Goal: Transaction & Acquisition: Book appointment/travel/reservation

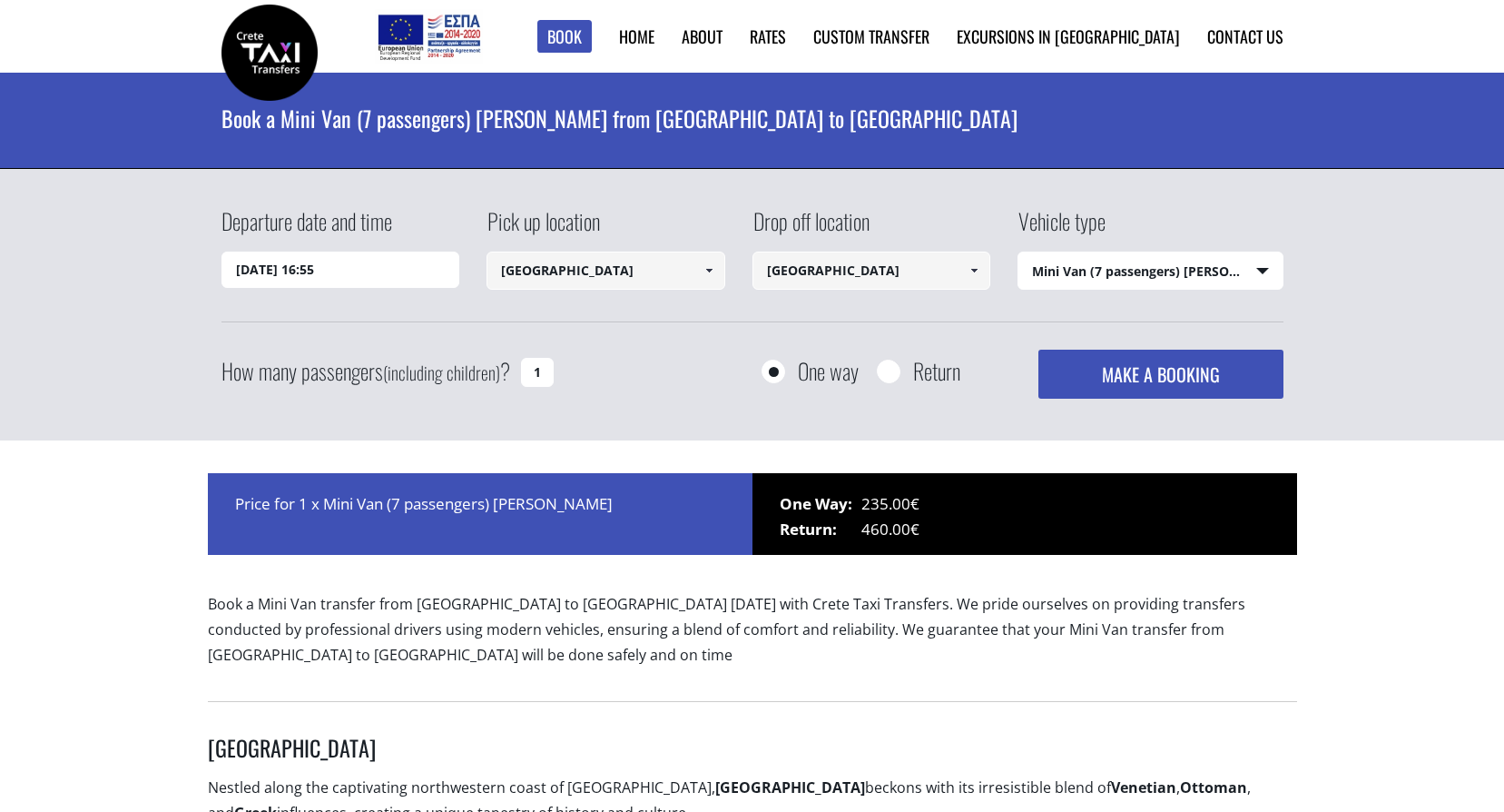
select select "541"
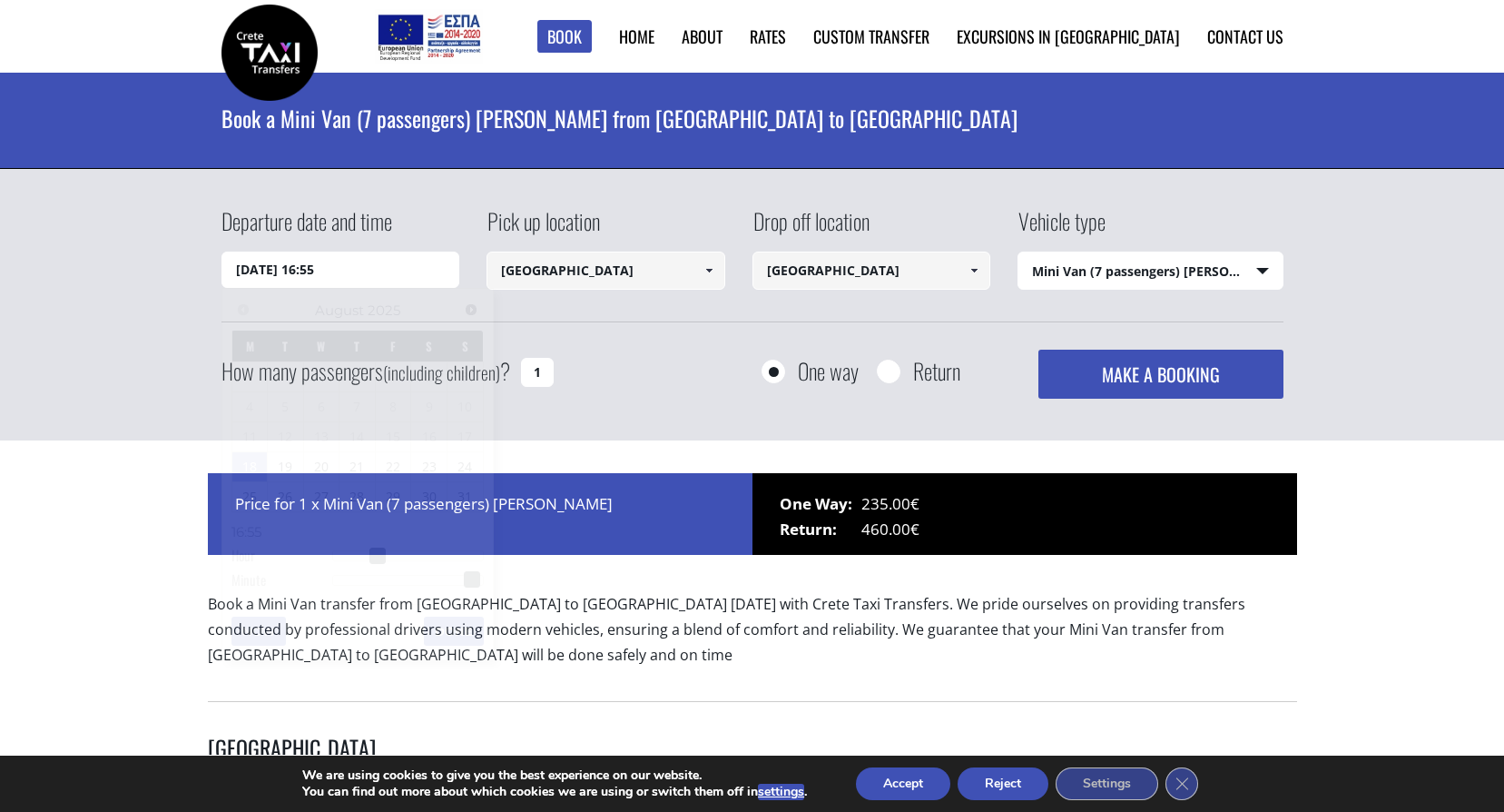
click at [269, 277] on input "[DATE] 16:55" at bounding box center [340, 270] width 239 height 37
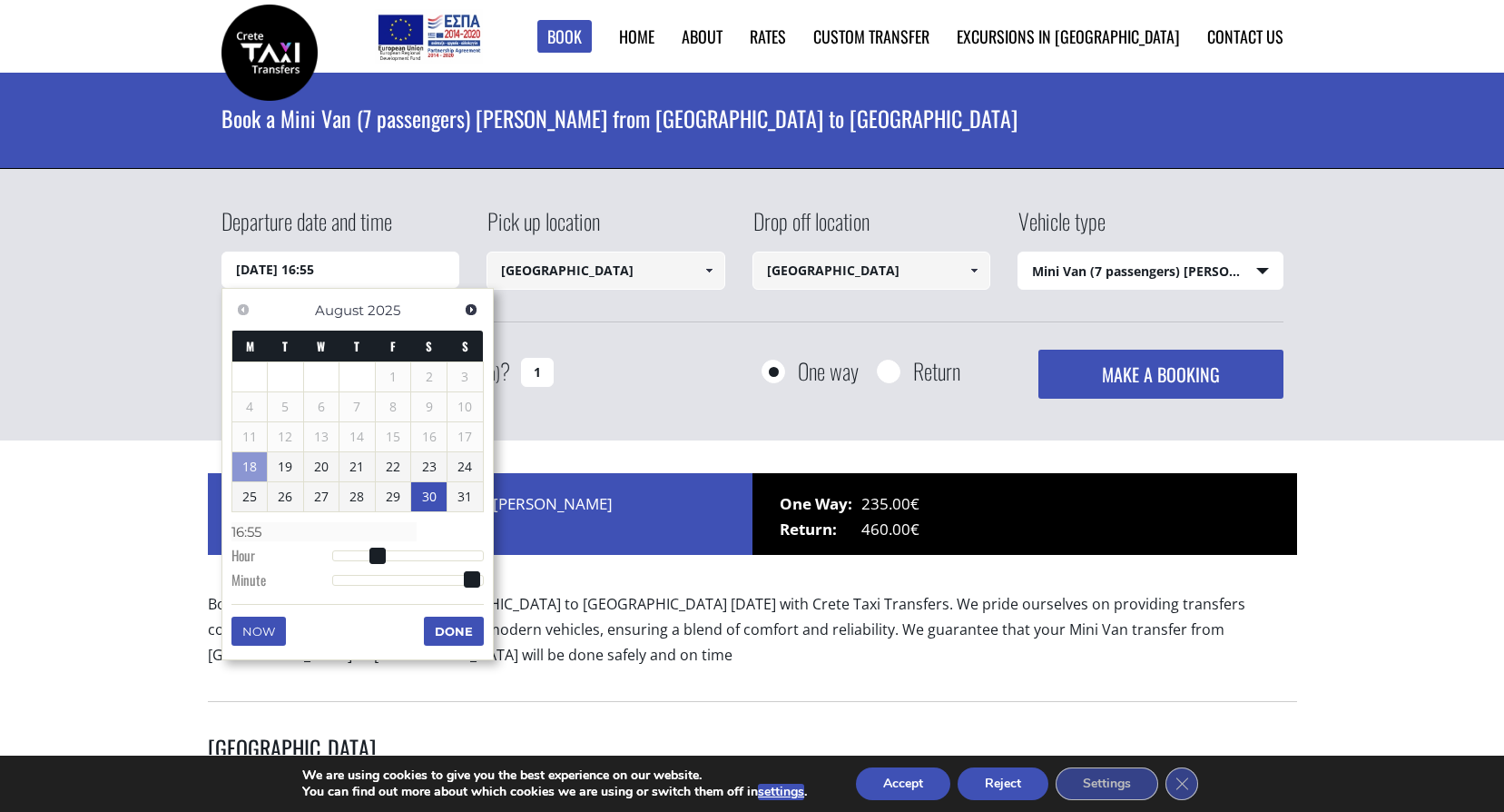
click at [425, 501] on link "30" at bounding box center [429, 496] width 36 height 29
type input "30/08/2025 01:00"
type input "01:00"
type input "30/08/2025 02:00"
type input "02:00"
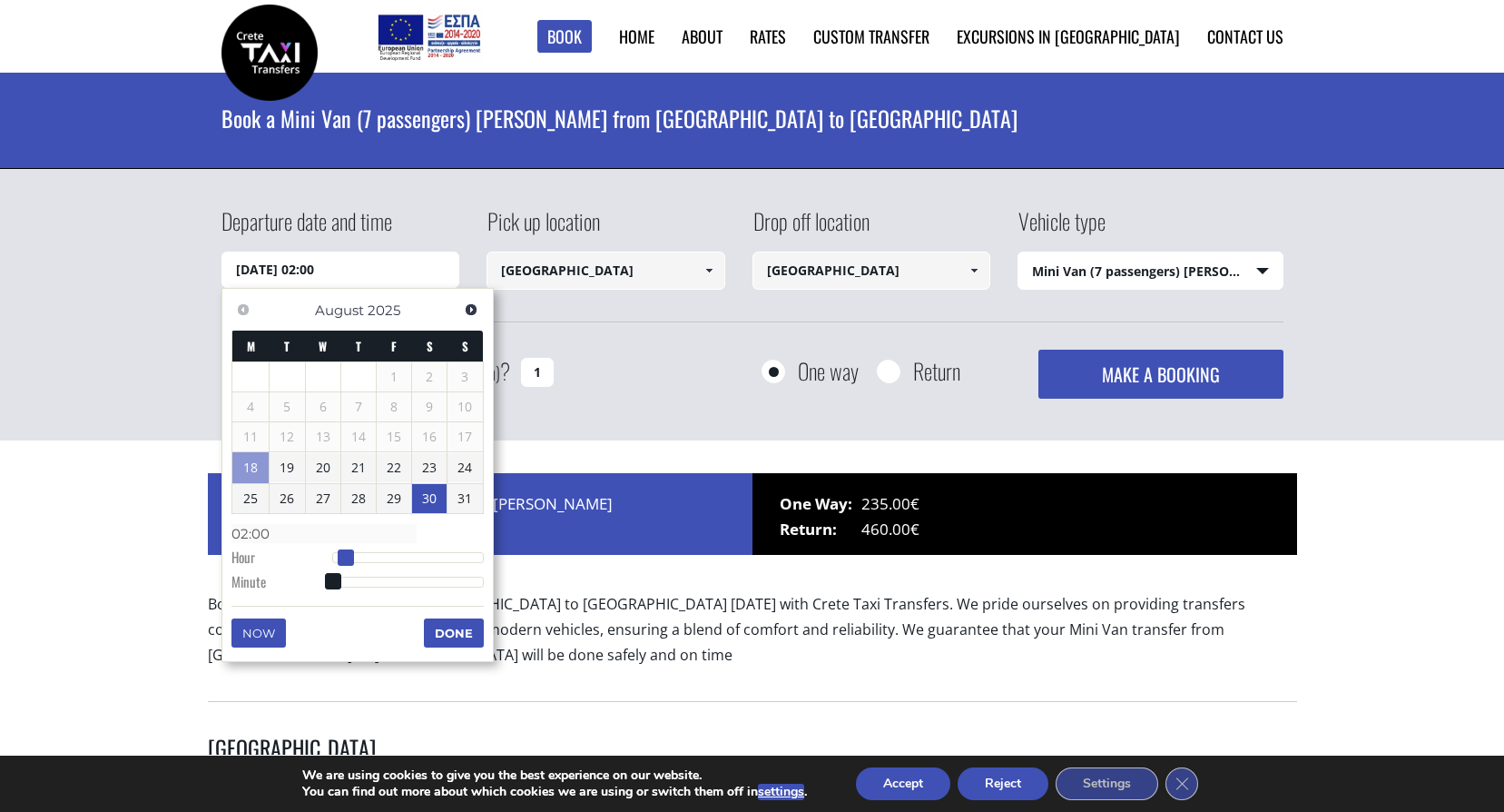
type input "30/08/2025 03:00"
type input "03:00"
type input "30/08/2025 04:00"
type input "04:00"
type input "30/08/2025 05:00"
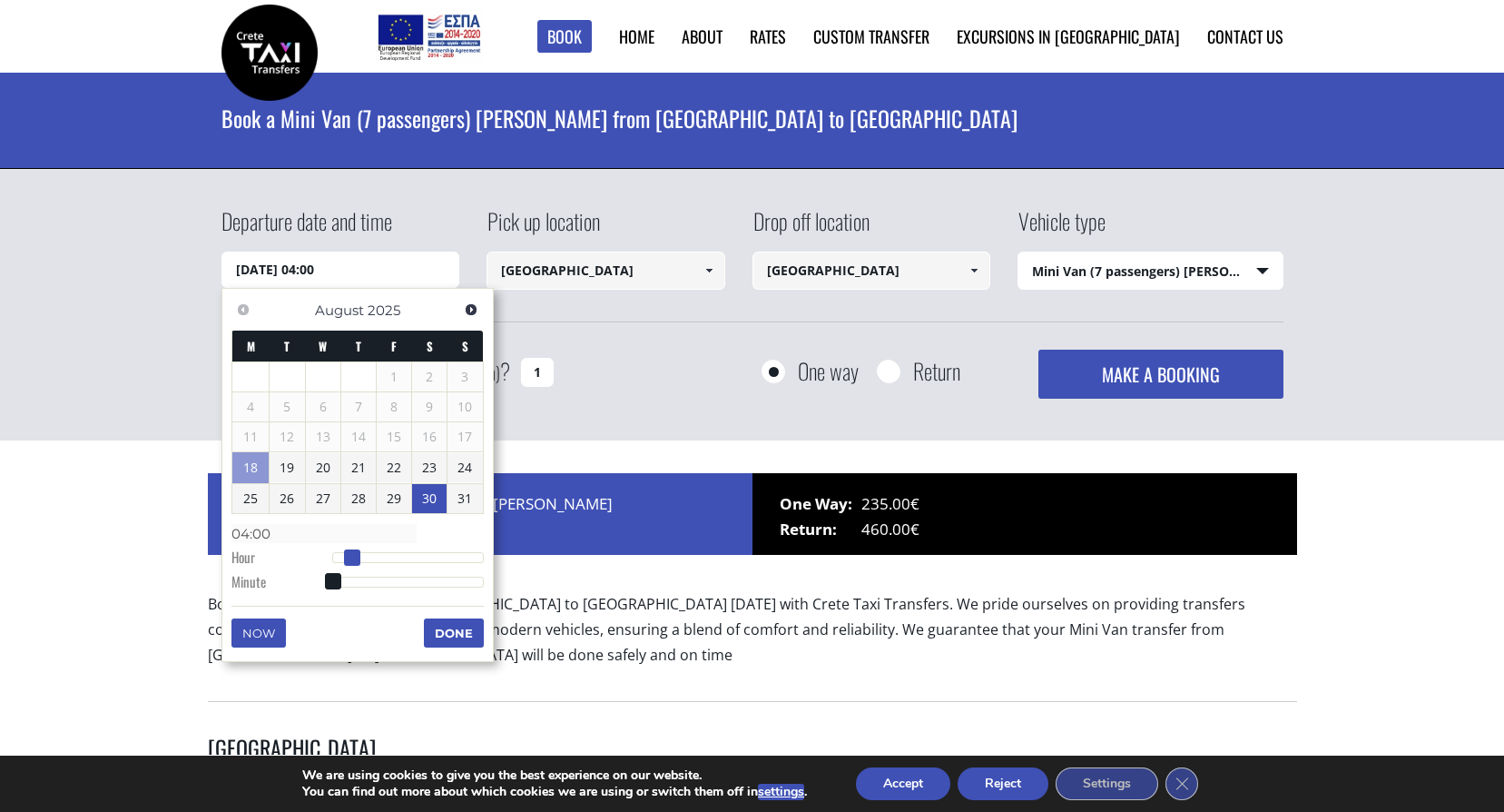
type input "05:00"
type input "30/08/2025 06:00"
type input "06:00"
type input "30/08/2025 07:00"
type input "07:00"
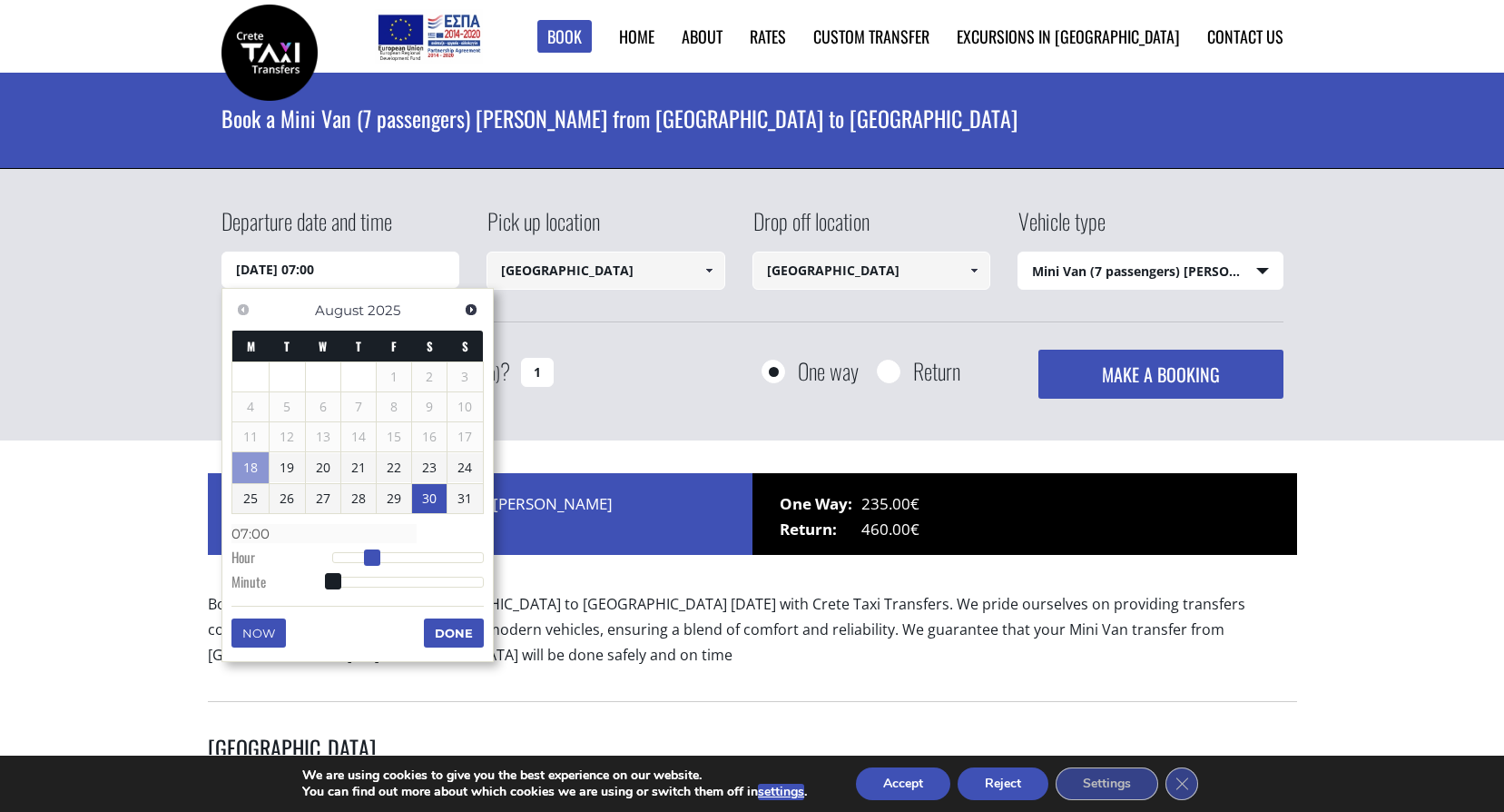
type input "30/08/2025 08:00"
type input "08:00"
type input "30/08/2025 09:00"
type input "09:00"
type input "30/08/2025 10:00"
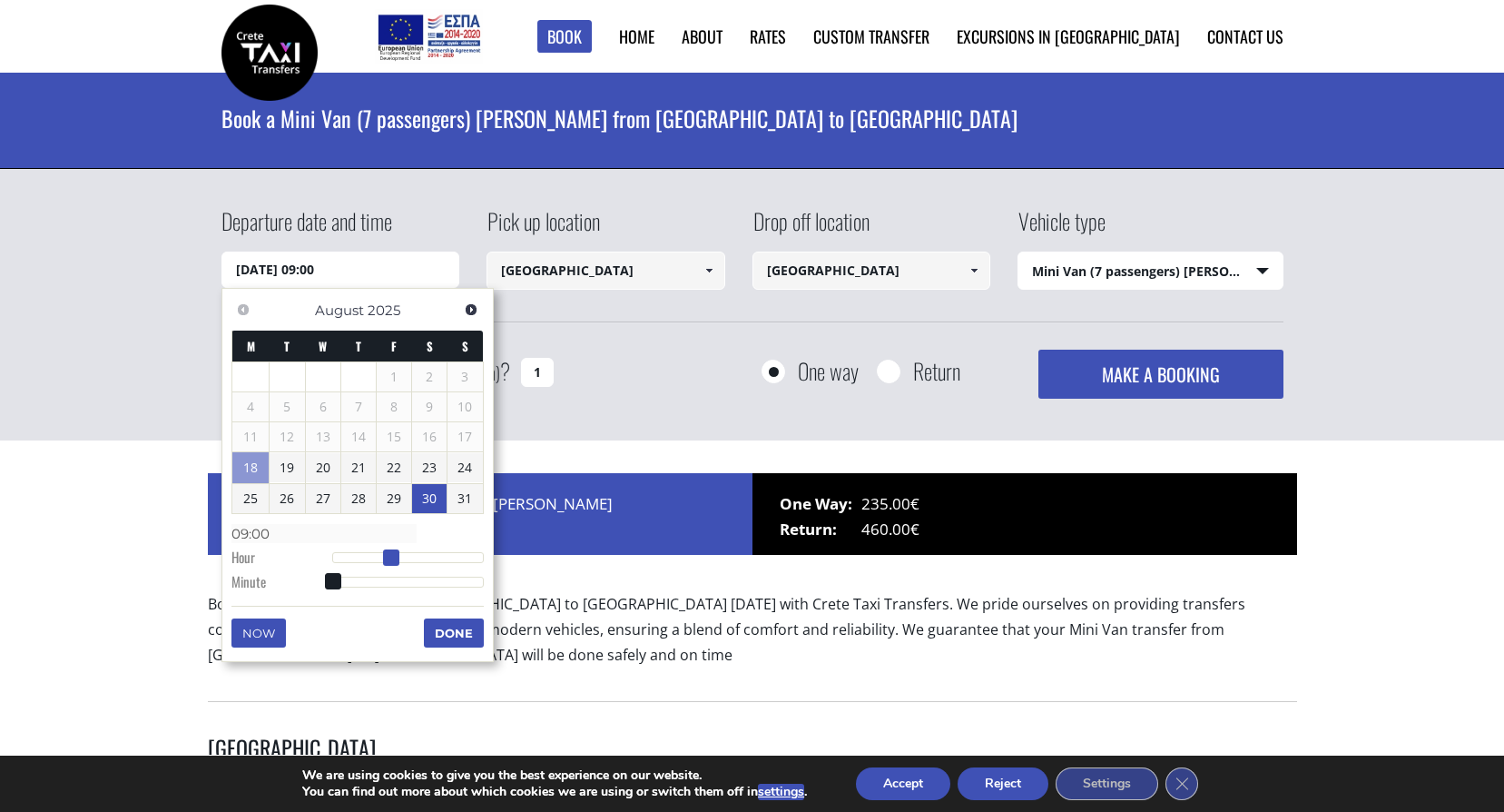
type input "10:00"
type input "30/08/2025 11:00"
type input "11:00"
drag, startPoint x: 333, startPoint y: 558, endPoint x: 406, endPoint y: 563, distance: 73.2
click at [406, 563] on span at bounding box center [405, 557] width 16 height 16
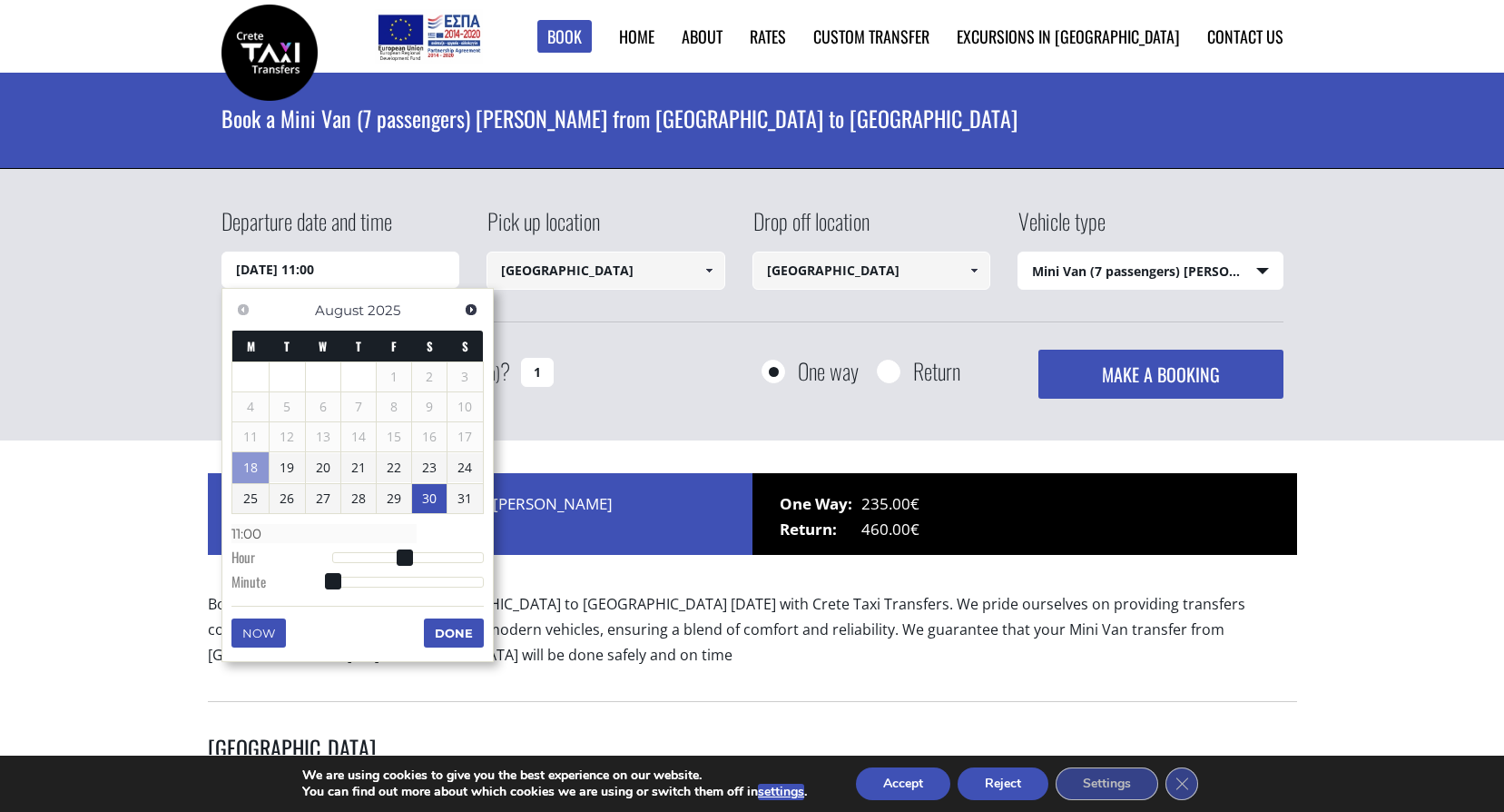
click at [472, 634] on button "Done" at bounding box center [454, 633] width 59 height 29
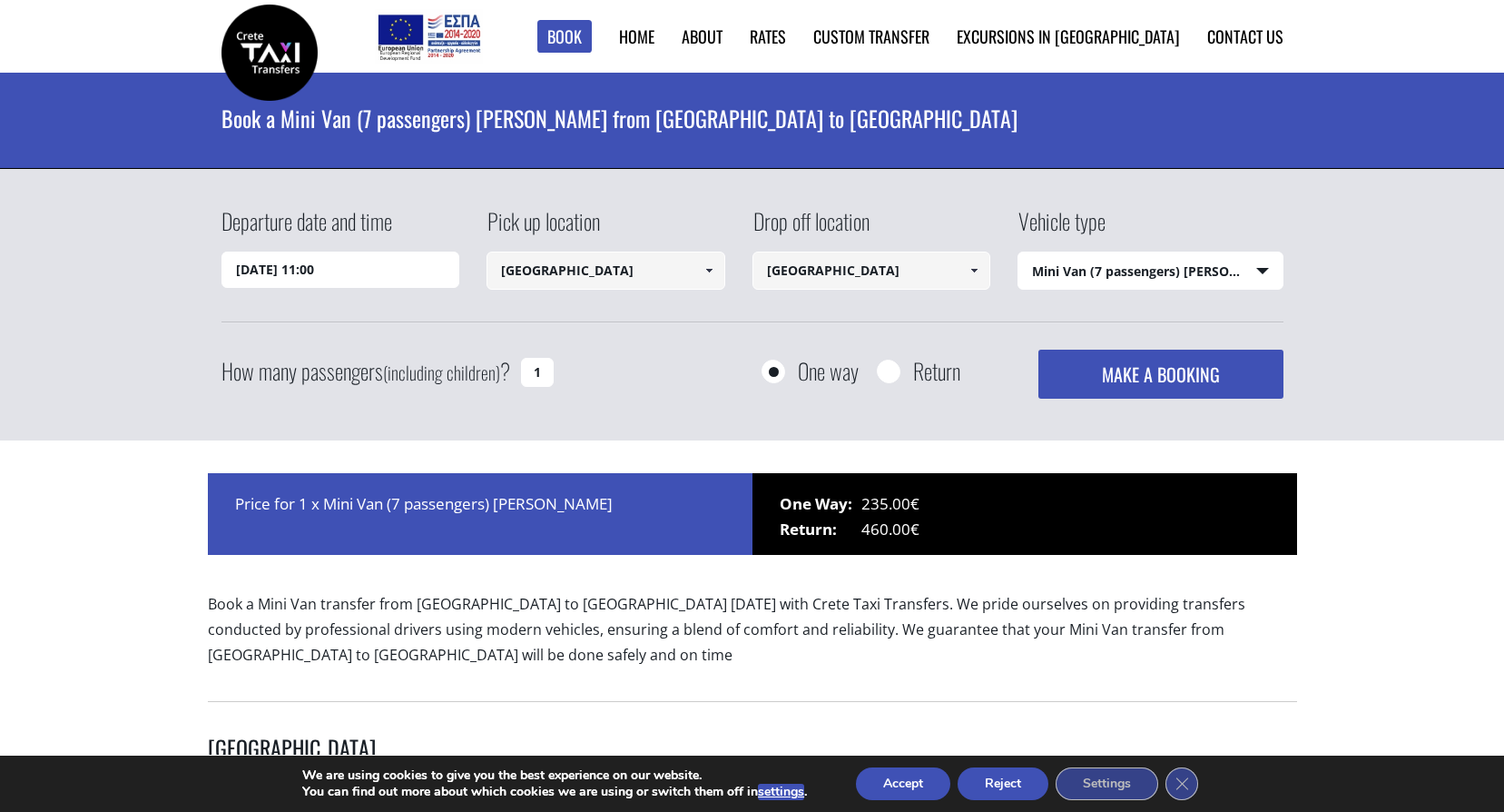
click at [856, 275] on input "Heraklion airport" at bounding box center [871, 271] width 239 height 38
click at [968, 275] on span at bounding box center [974, 271] width 15 height 15
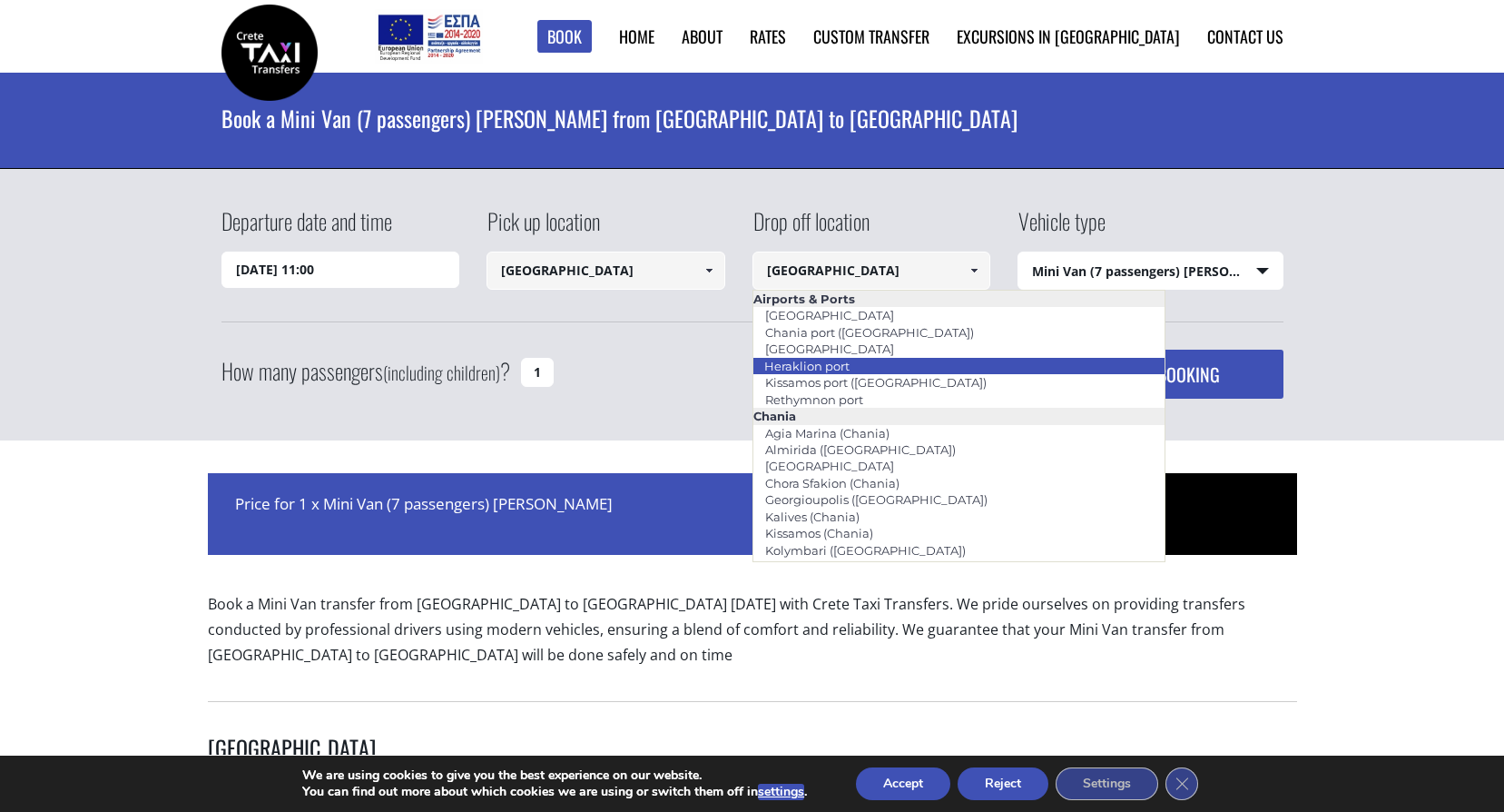
click at [835, 364] on link "Heraklion port" at bounding box center [807, 366] width 109 height 26
type input "Heraklion port"
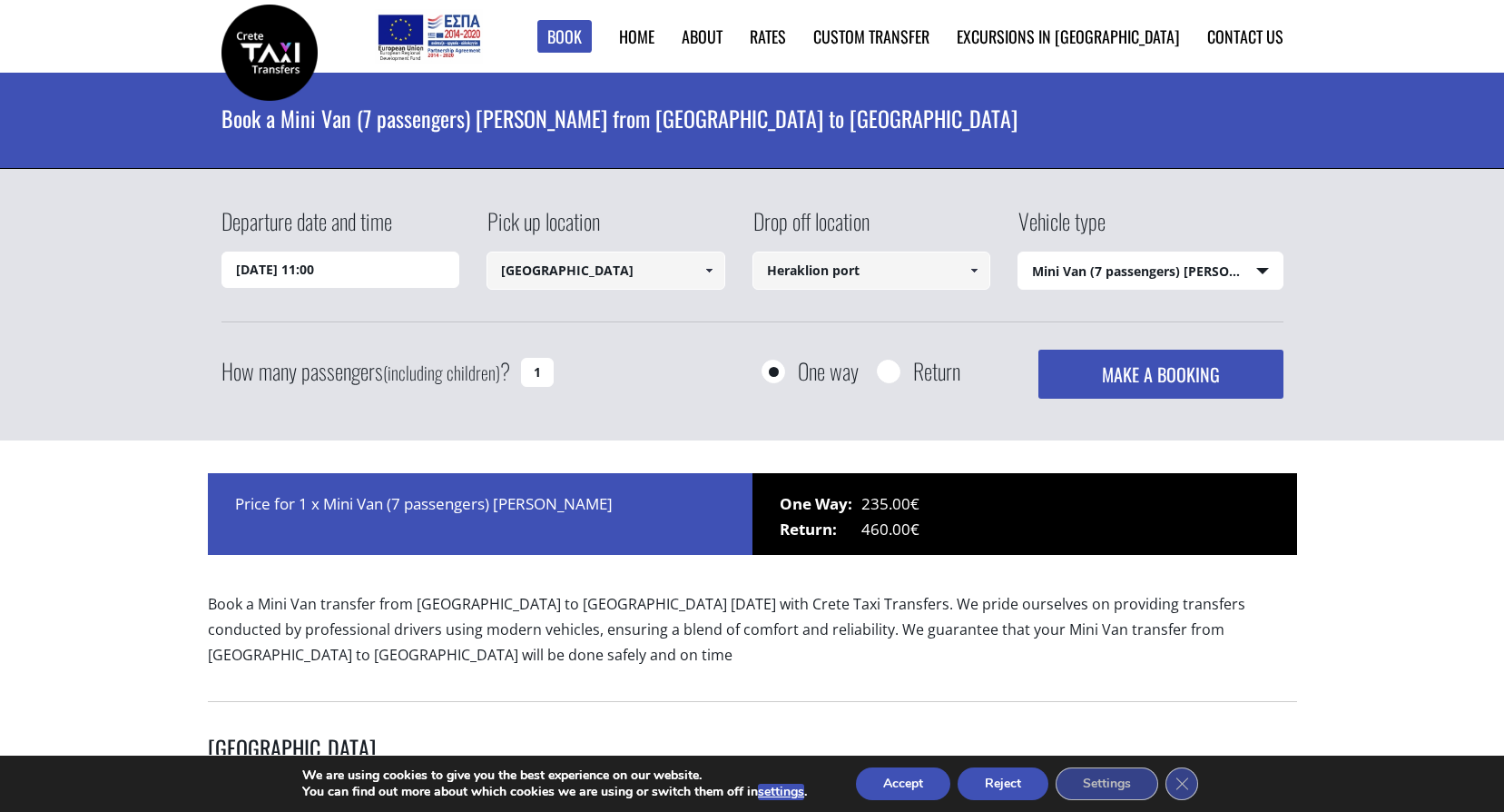
click at [1068, 275] on select "Select vehicle type Taxi (4 passengers) Mercedes E Class Mini Van (7 passengers…" at bounding box center [1150, 272] width 264 height 38
click at [1018, 253] on select "Select vehicle type Taxi (4 passengers) Mercedes E Class Mini Van (7 passengers…" at bounding box center [1150, 272] width 264 height 38
click at [1073, 279] on select "Select vehicle type Taxi (4 passengers) Mercedes E Class Mini Van (7 passengers…" at bounding box center [1150, 272] width 264 height 38
select select "540"
click at [1018, 253] on select "Select vehicle type Taxi (4 passengers) Mercedes E Class Mini Van (7 passengers…" at bounding box center [1150, 272] width 264 height 38
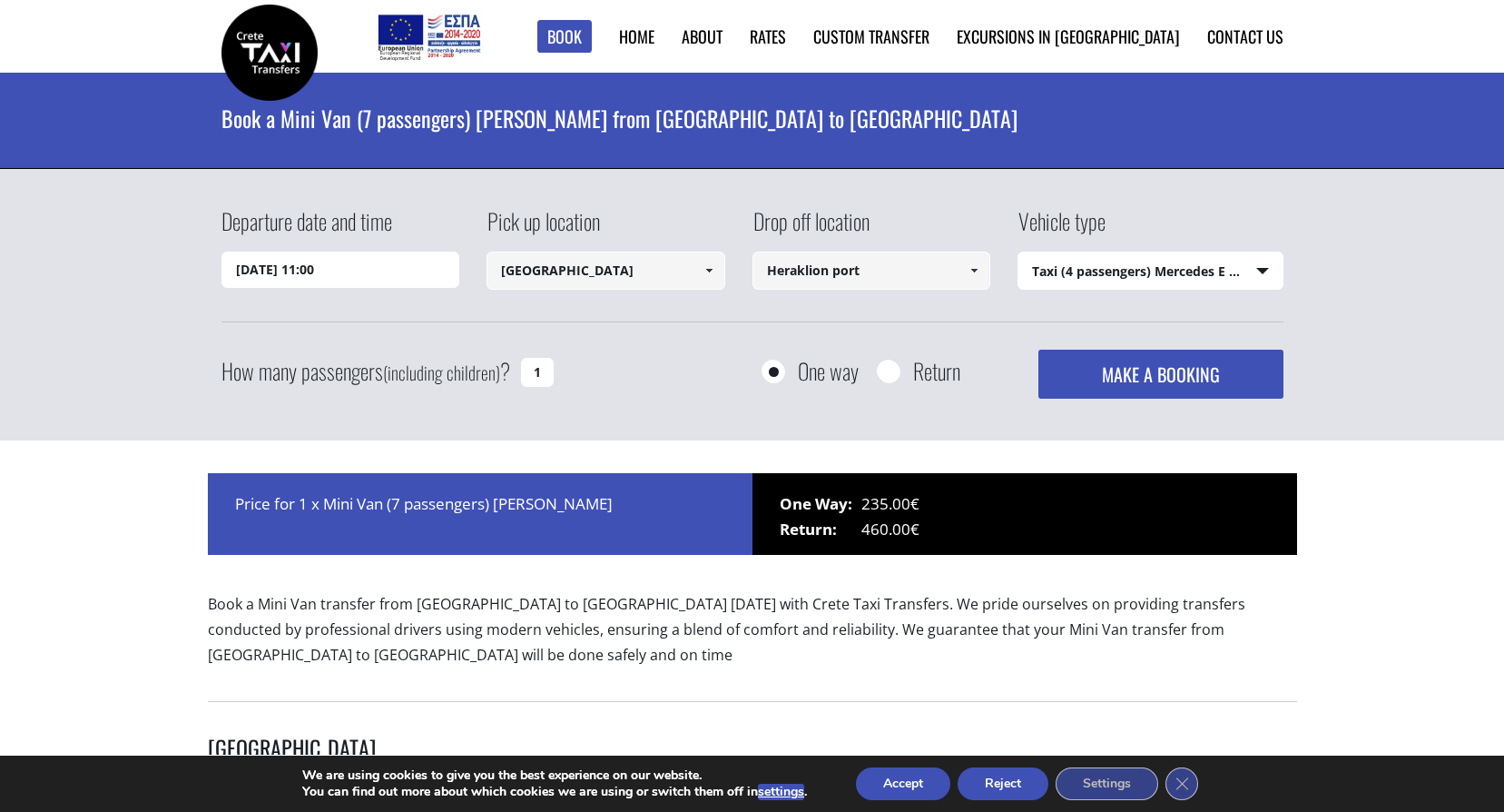
drag, startPoint x: 542, startPoint y: 369, endPoint x: 510, endPoint y: 374, distance: 32.4
click at [510, 374] on div "How many passengers (including children) ? 1" at bounding box center [407, 372] width 373 height 45
type input "2"
click at [718, 275] on link at bounding box center [709, 271] width 30 height 38
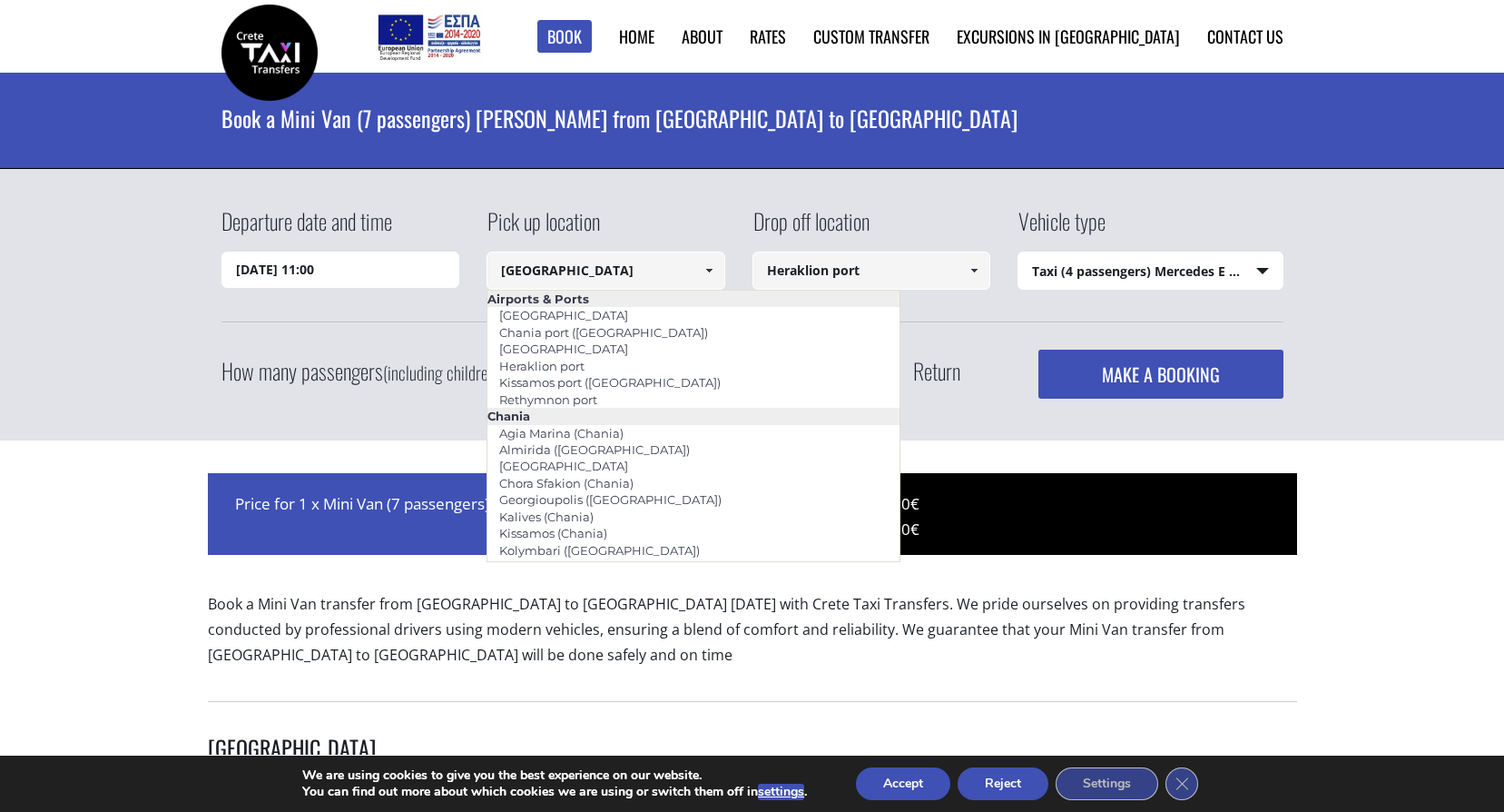
click at [1040, 339] on div "Departure date and time 30/08/2025 11:00 Pick up location Chania city Select pi…" at bounding box center [752, 301] width 1062 height 193
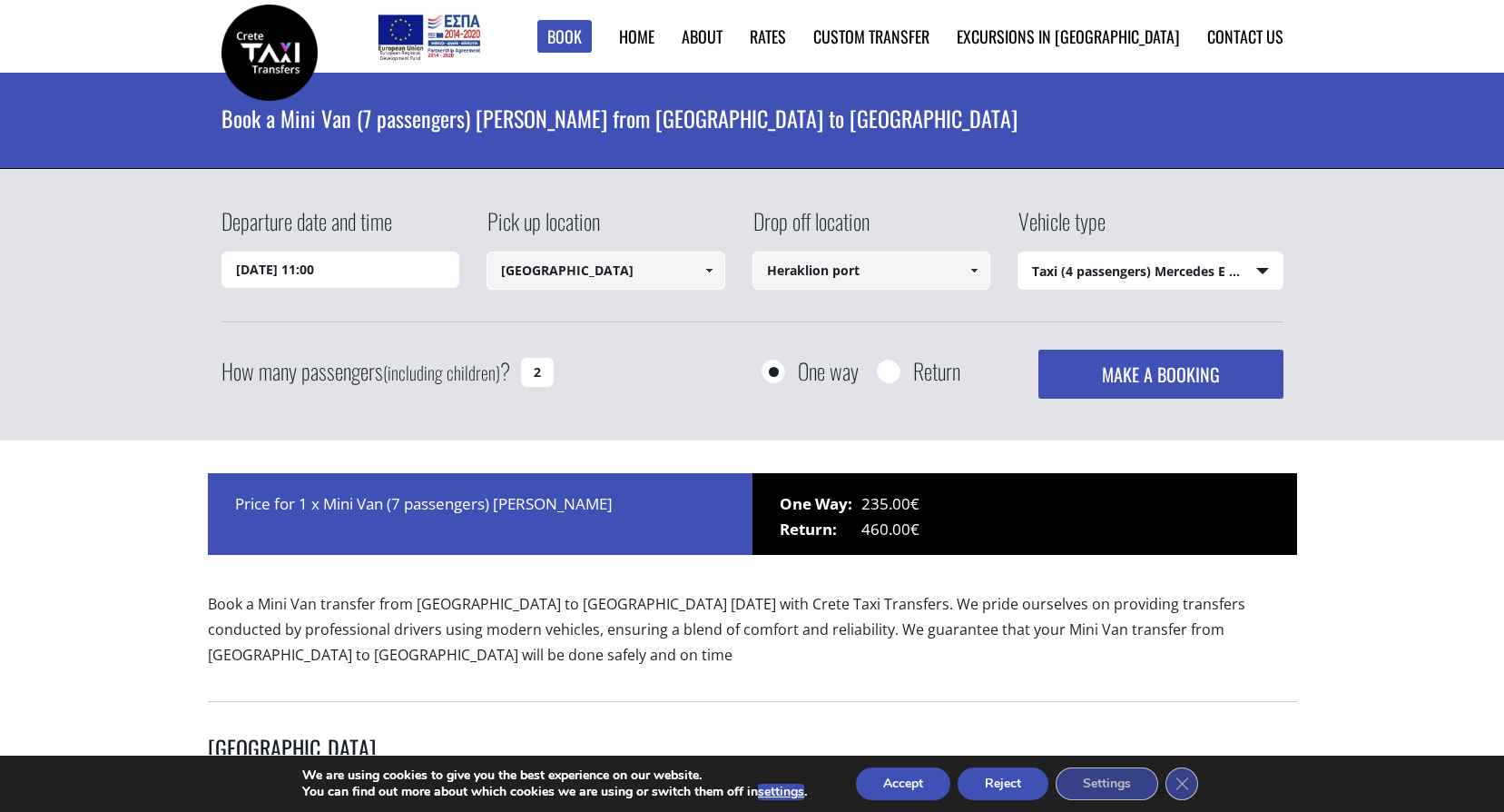
click at [1088, 379] on button "MAKE A BOOKING" at bounding box center [1161, 374] width 244 height 49
